Goal: Information Seeking & Learning: Check status

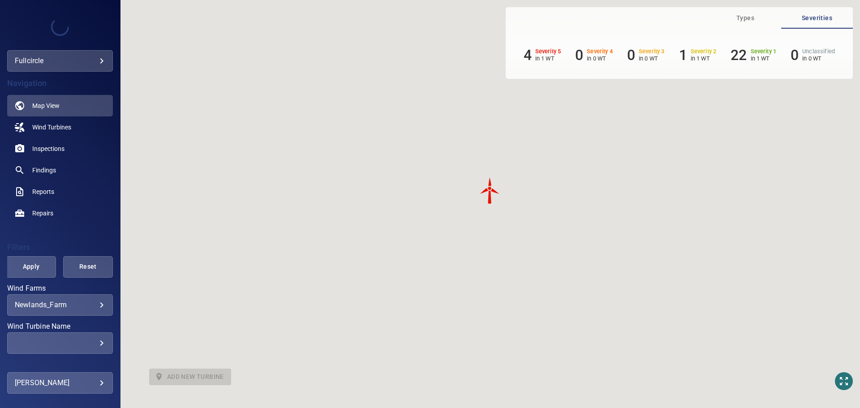
click at [99, 64] on body "**********" at bounding box center [430, 204] width 860 height 408
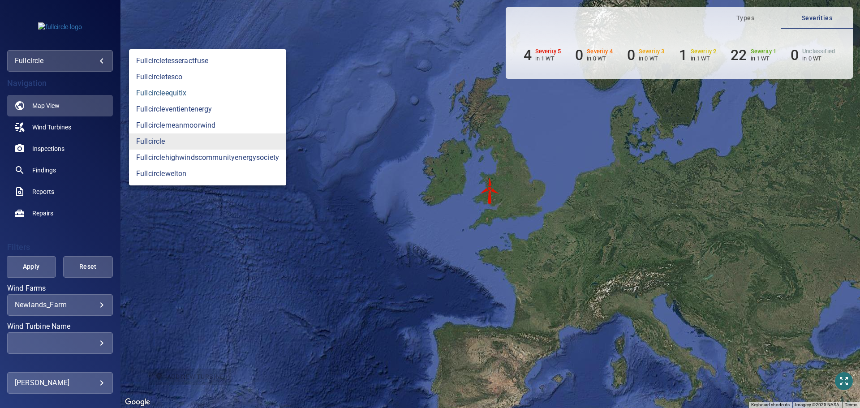
click at [179, 96] on link "fullcircleequitix" at bounding box center [207, 93] width 157 height 16
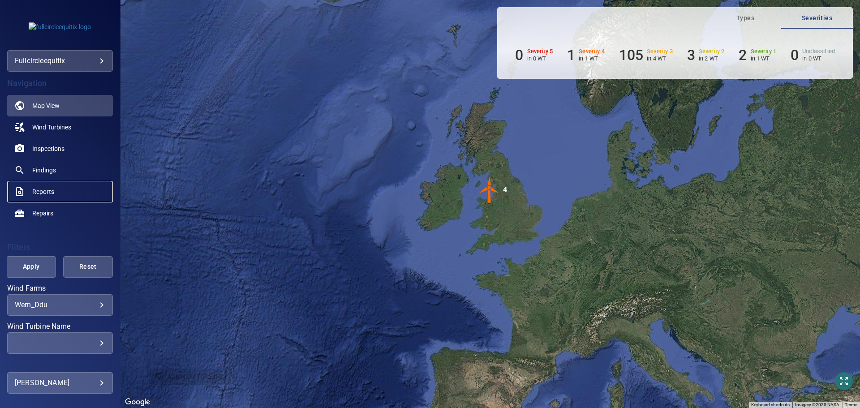
click at [44, 183] on link "Reports" at bounding box center [60, 192] width 106 height 22
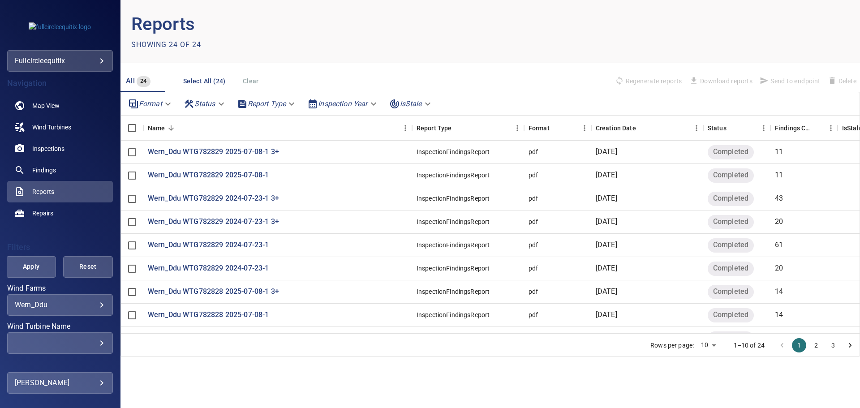
click at [536, 56] on header "Reports Showing 24 of 24" at bounding box center [490, 31] width 740 height 63
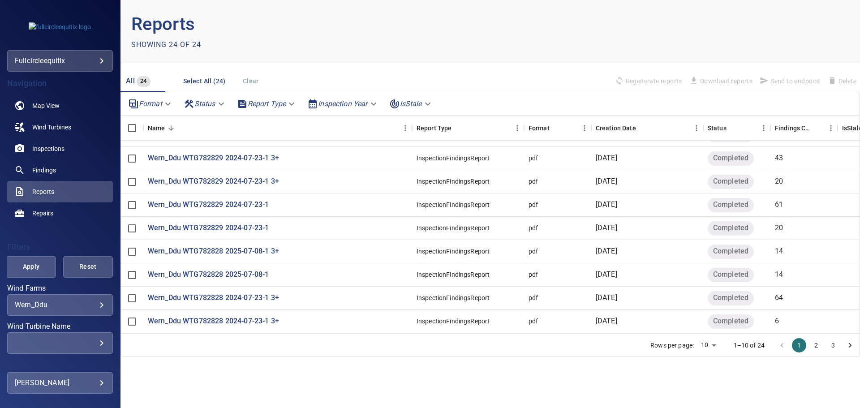
scroll to position [47, 0]
click at [363, 101] on body "**********" at bounding box center [430, 204] width 860 height 408
click at [335, 119] on li "2024" at bounding box center [343, 120] width 79 height 16
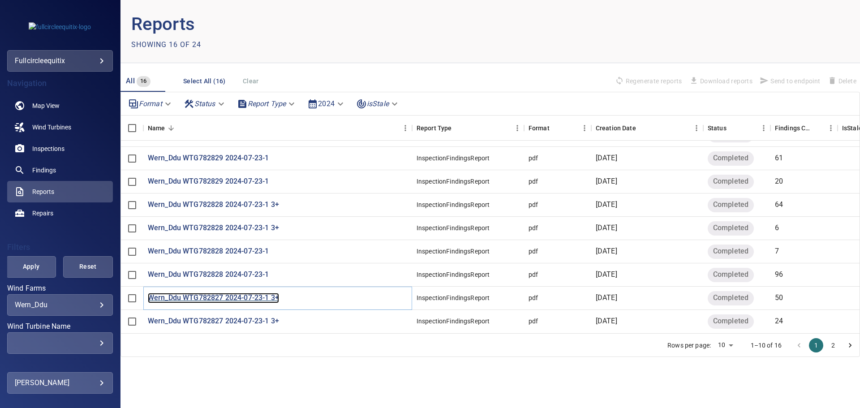
click at [257, 293] on p "Wern_Ddu WTG782827 2024-07-23-1 3+" at bounding box center [213, 298] width 131 height 10
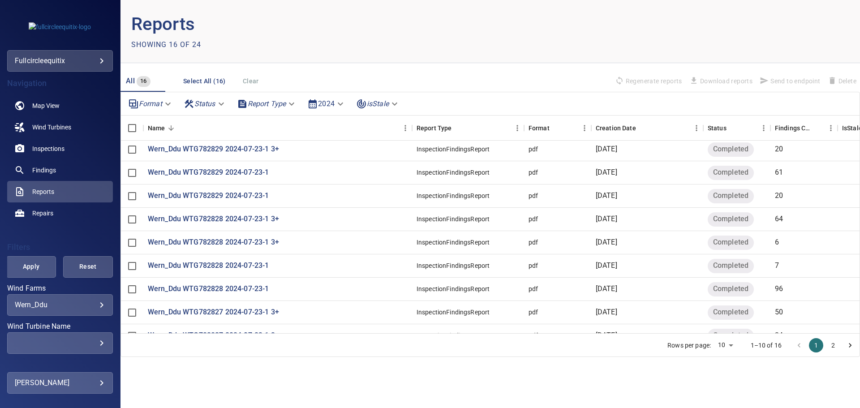
scroll to position [47, 0]
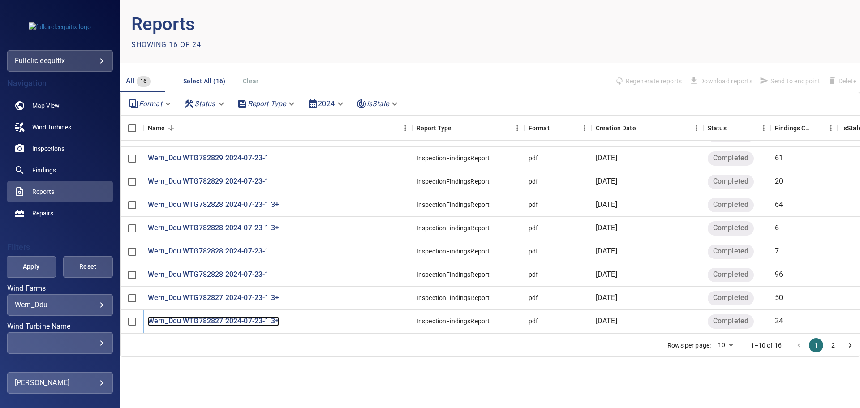
click at [243, 316] on p "Wern_Ddu WTG782827 2024-07-23-1 3+" at bounding box center [213, 321] width 131 height 10
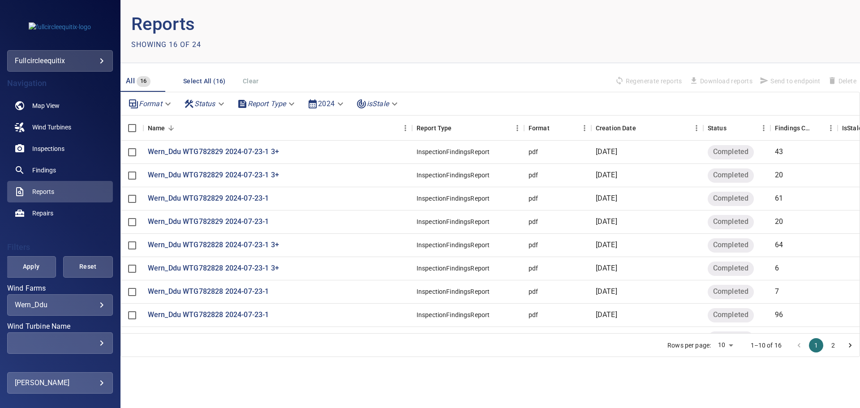
scroll to position [47, 0]
